Goal: Navigation & Orientation: Find specific page/section

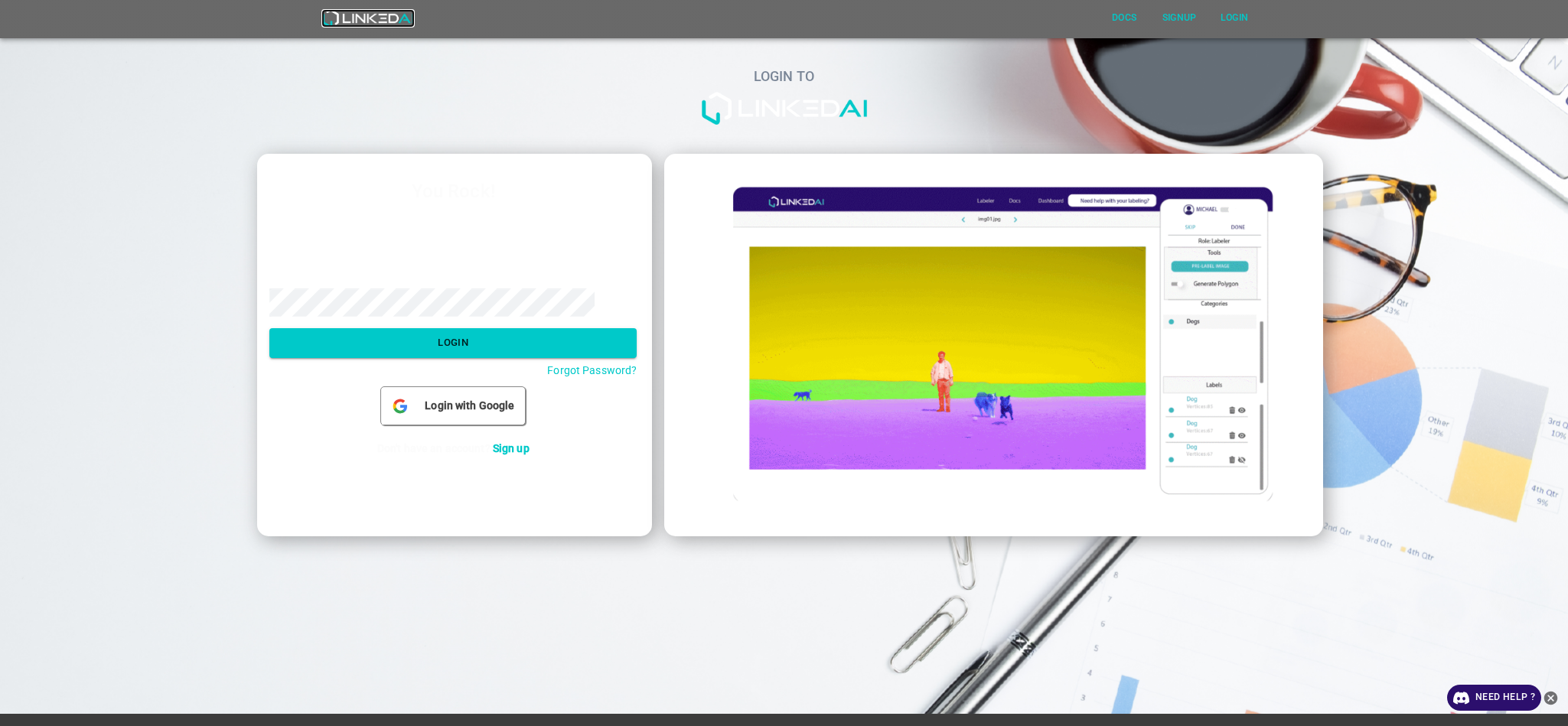
click at [414, 19] on img at bounding box center [368, 18] width 93 height 18
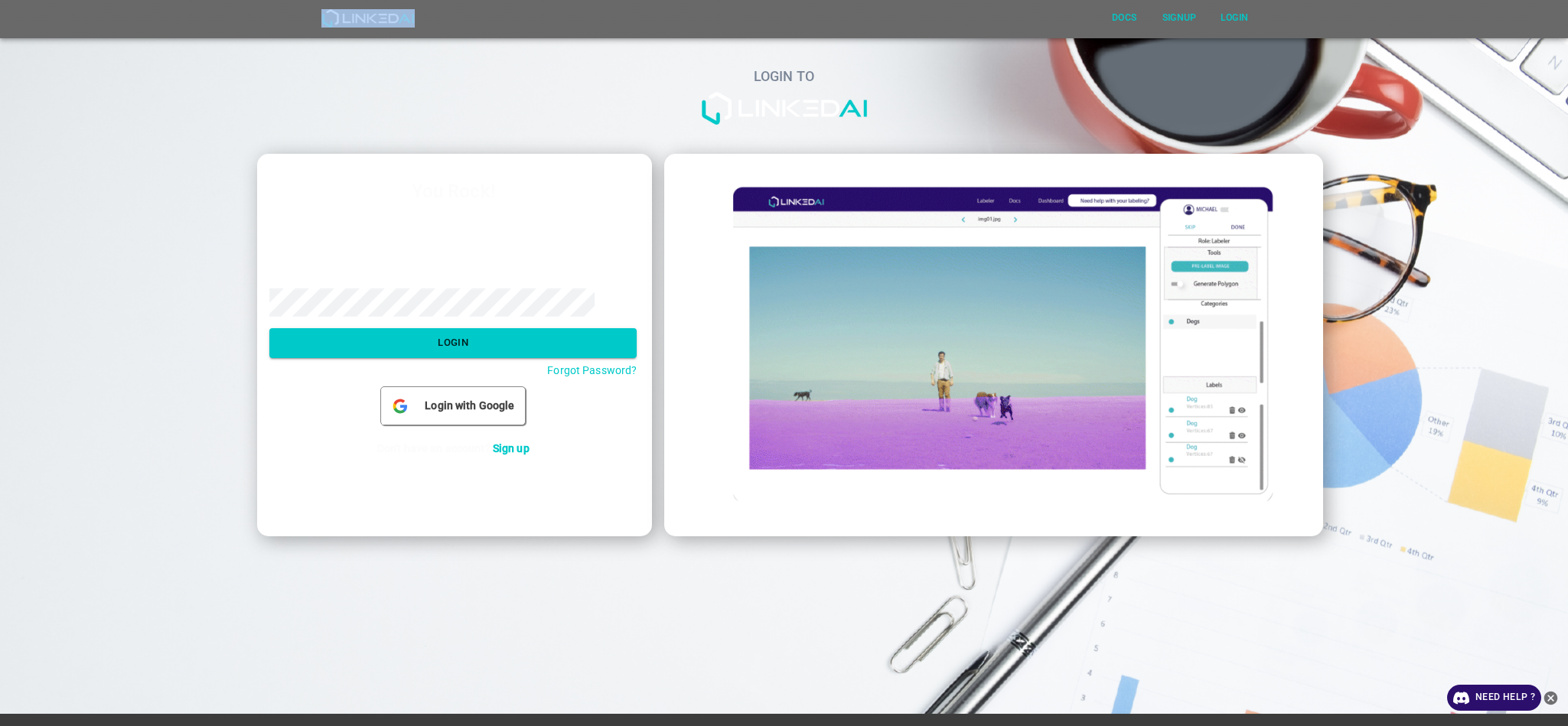
drag, startPoint x: 437, startPoint y: 19, endPoint x: 313, endPoint y: 11, distance: 124.3
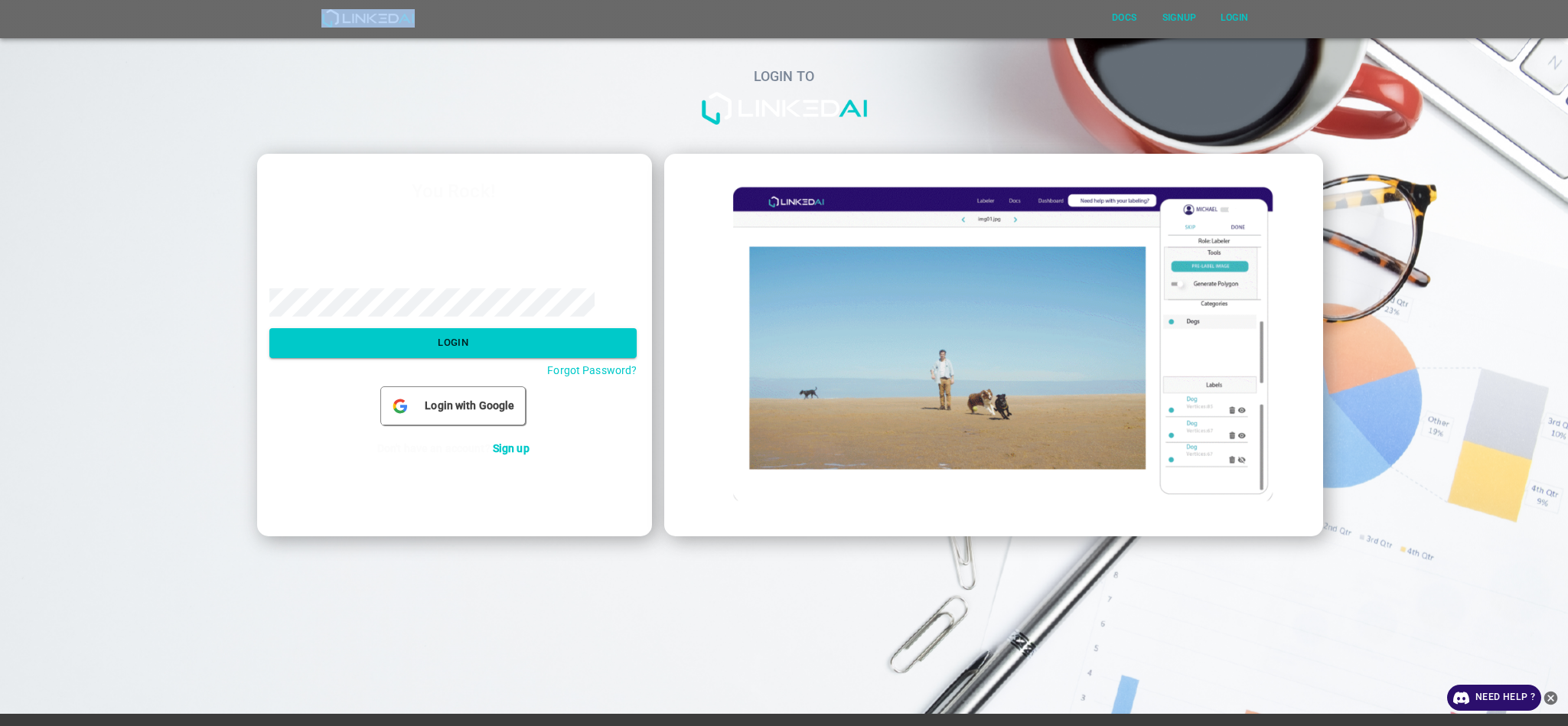
click at [313, 11] on div "Docs Signup Login" at bounding box center [784, 19] width 1175 height 39
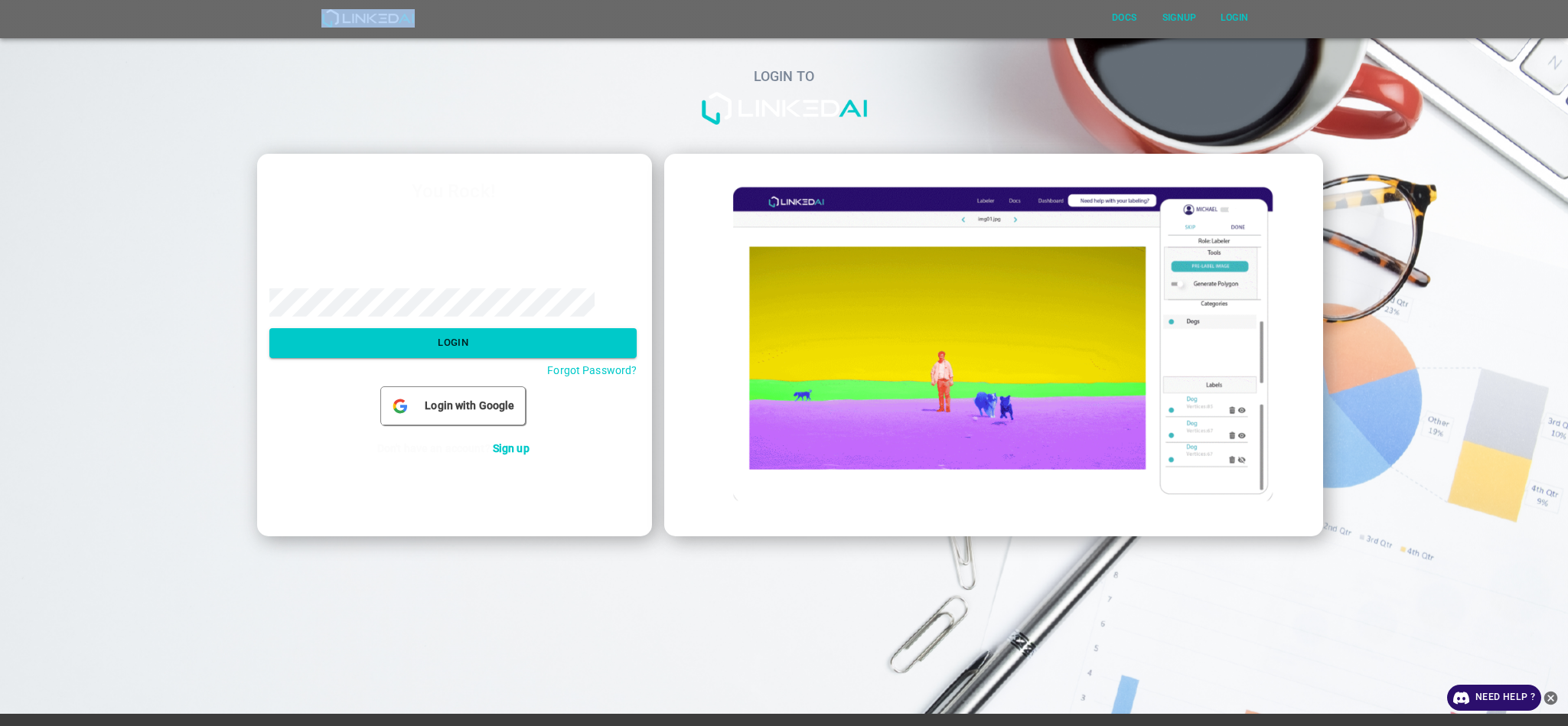
copy div "Docs Signup Login"
